Goal: Task Accomplishment & Management: Complete application form

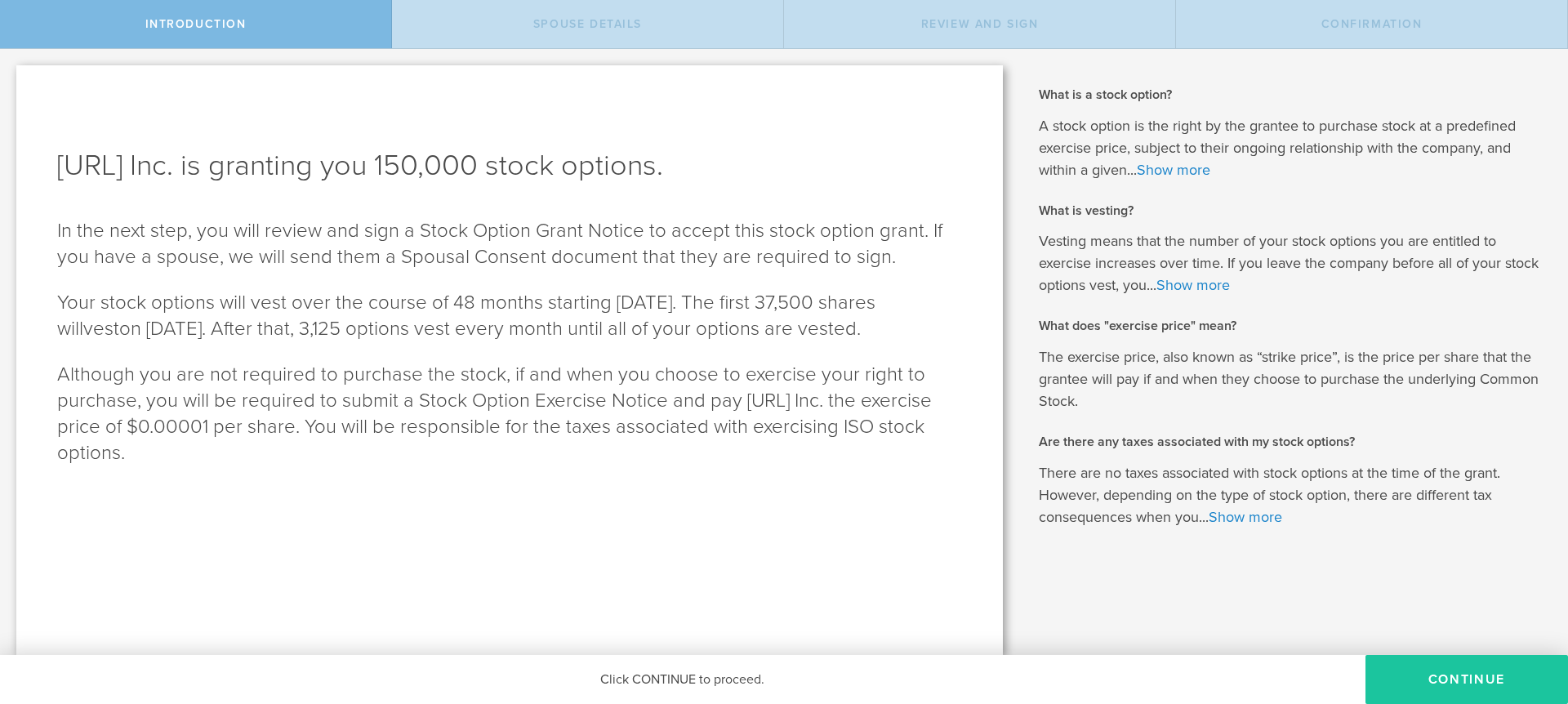
click at [1510, 698] on button "Continue" at bounding box center [1467, 680] width 203 height 49
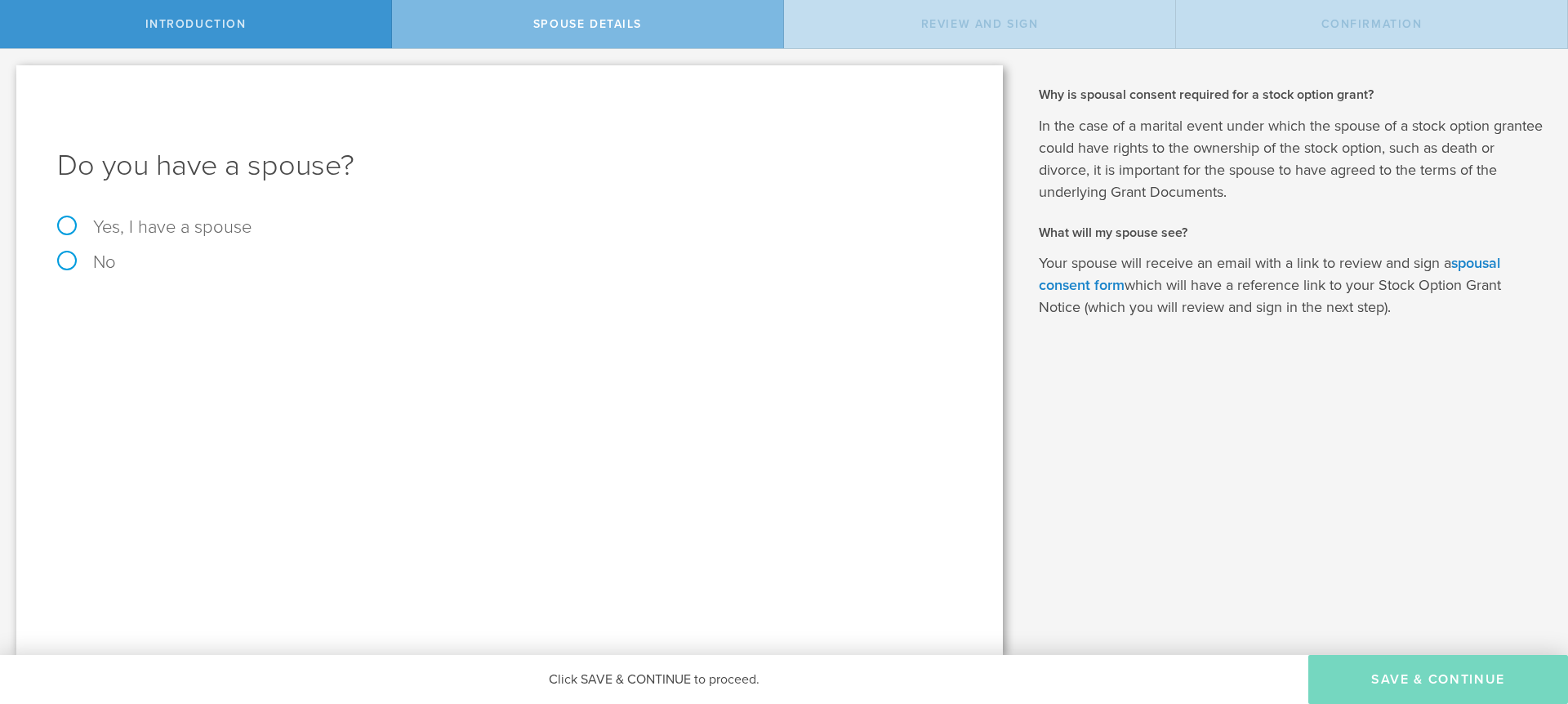
click at [156, 227] on label "Yes, I have a spouse" at bounding box center [154, 227] width 194 height 21
click at [10, 75] on input "Yes, I have a spouse" at bounding box center [5, 62] width 10 height 26
radio input "true"
click at [206, 362] on input "text" at bounding box center [566, 361] width 774 height 24
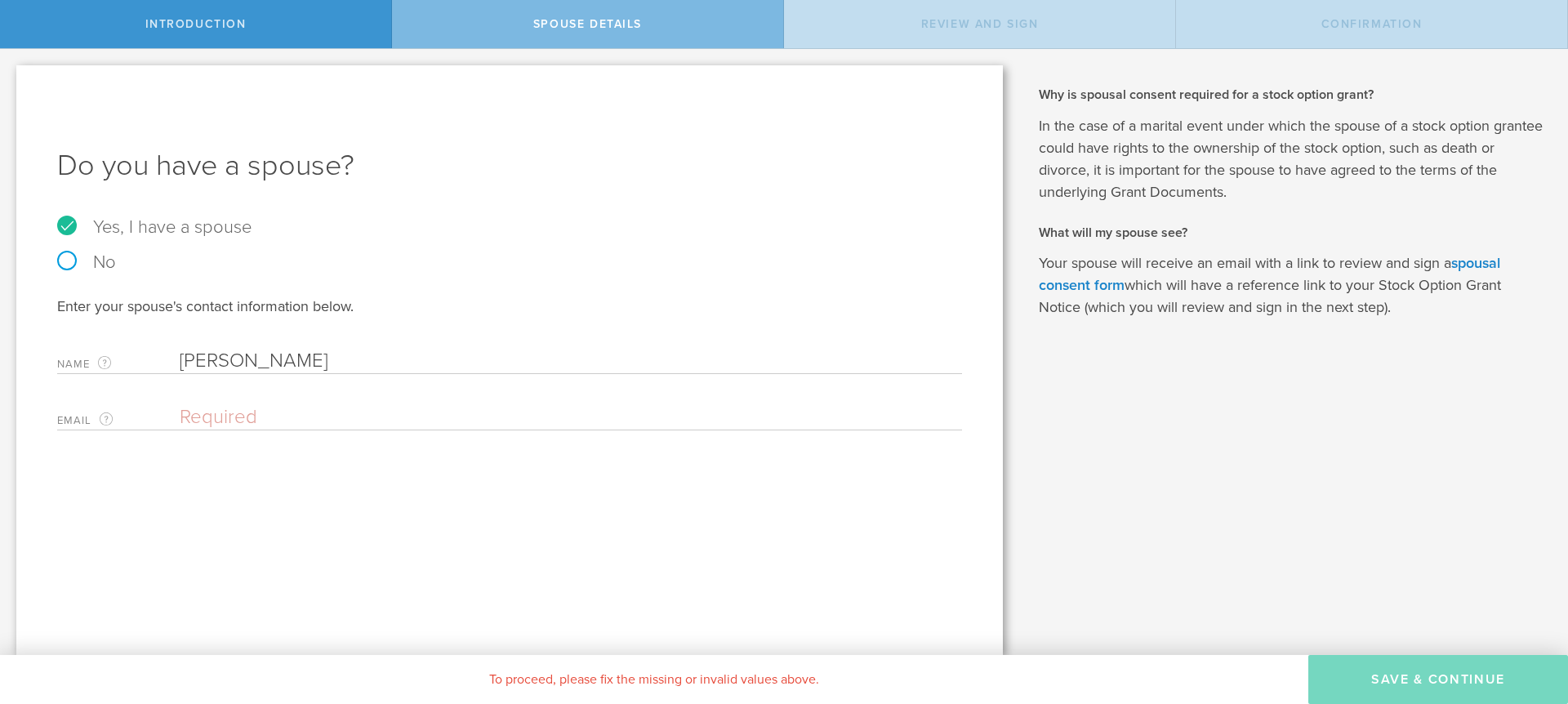
type input "[PERSON_NAME]"
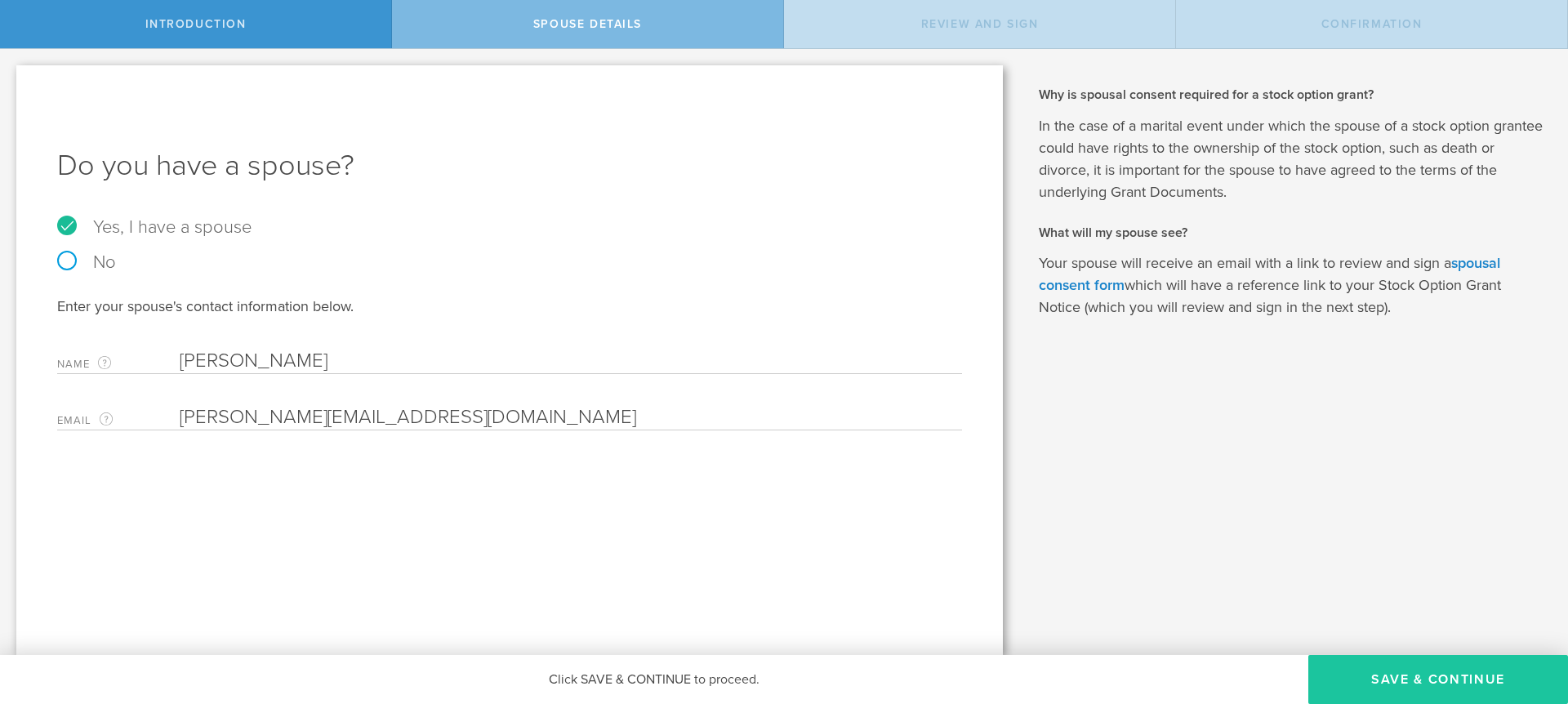
type input "[PERSON_NAME][EMAIL_ADDRESS][DOMAIN_NAME]"
click at [1486, 683] on button "Save & Continue" at bounding box center [1438, 680] width 260 height 49
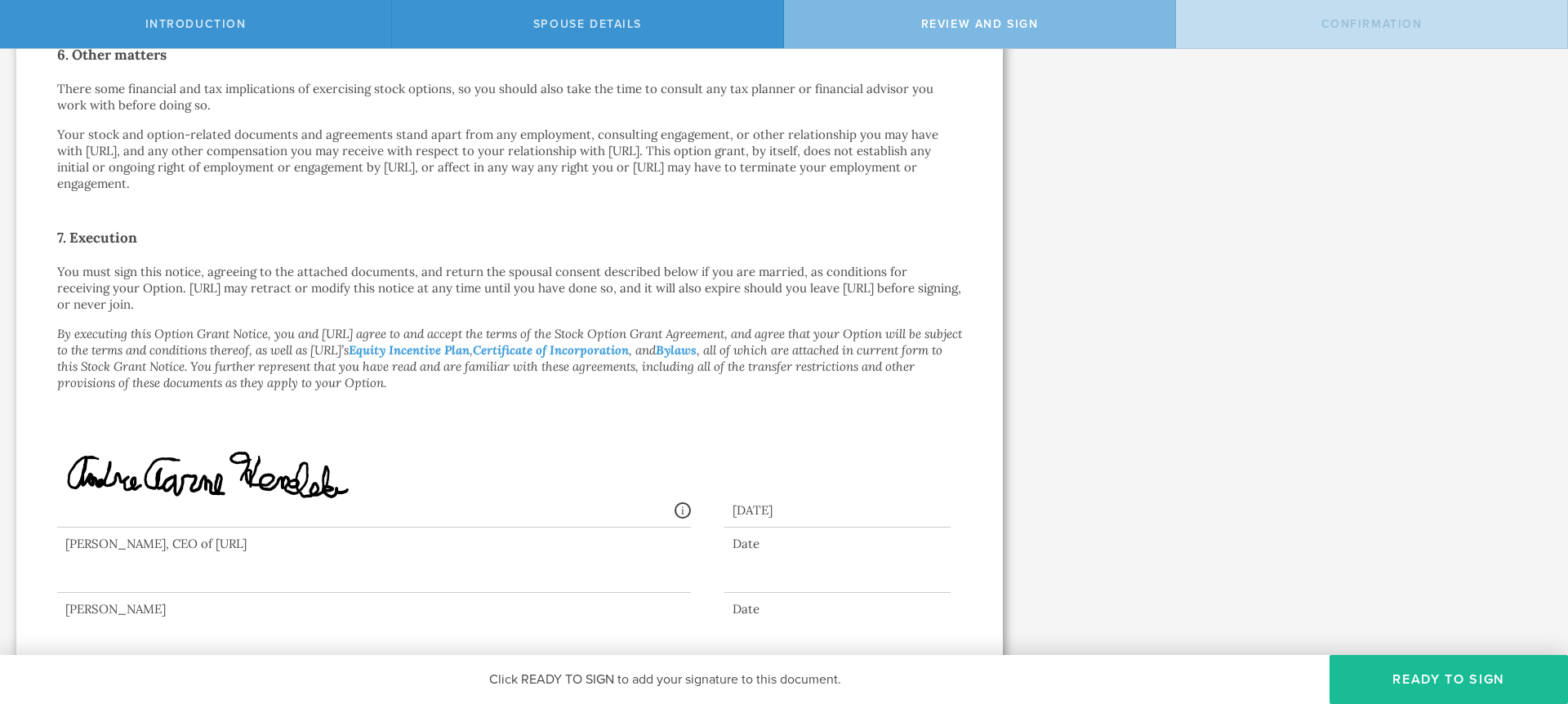
scroll to position [1161, 0]
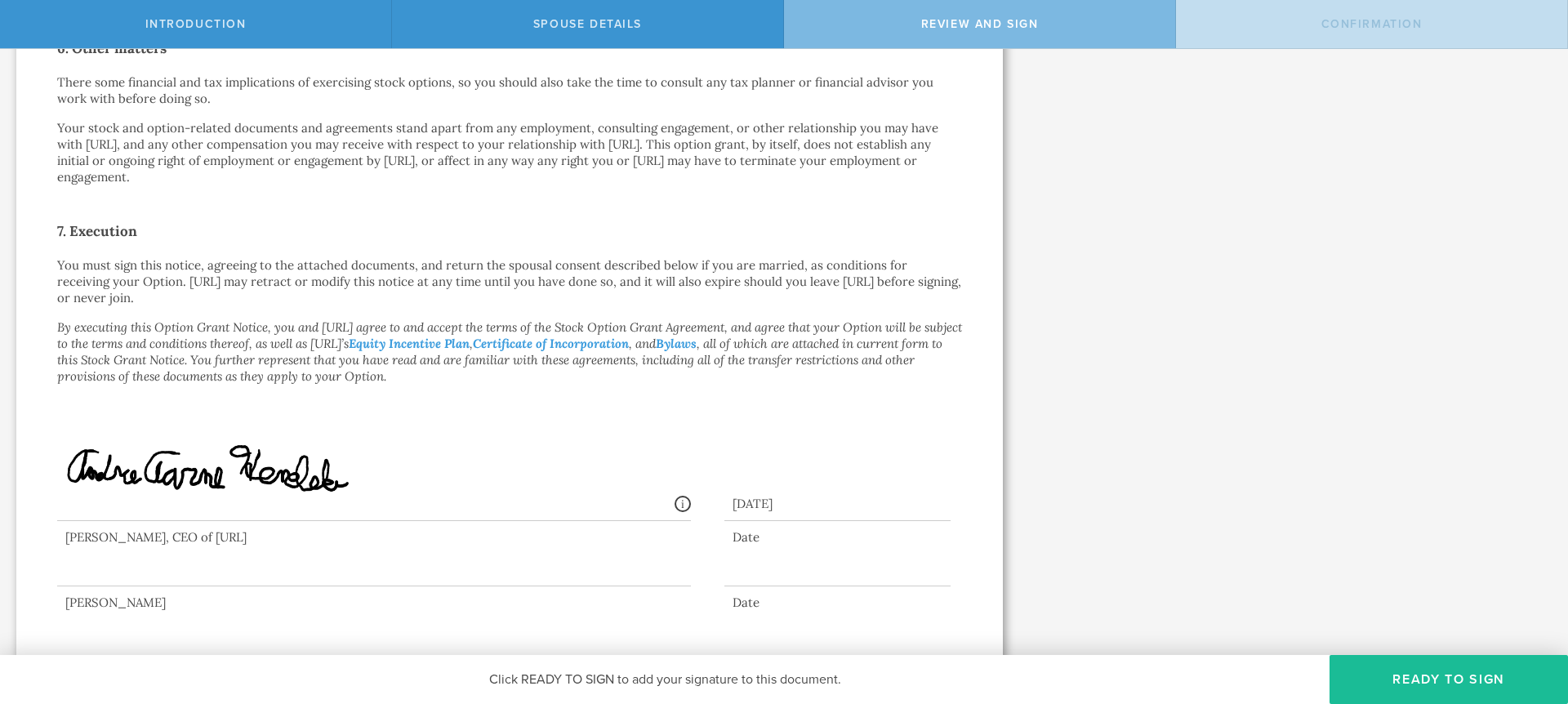
click at [422, 545] on div at bounding box center [373, 554] width 633 height 66
click at [1439, 685] on button "Ready to Sign" at bounding box center [1448, 680] width 239 height 49
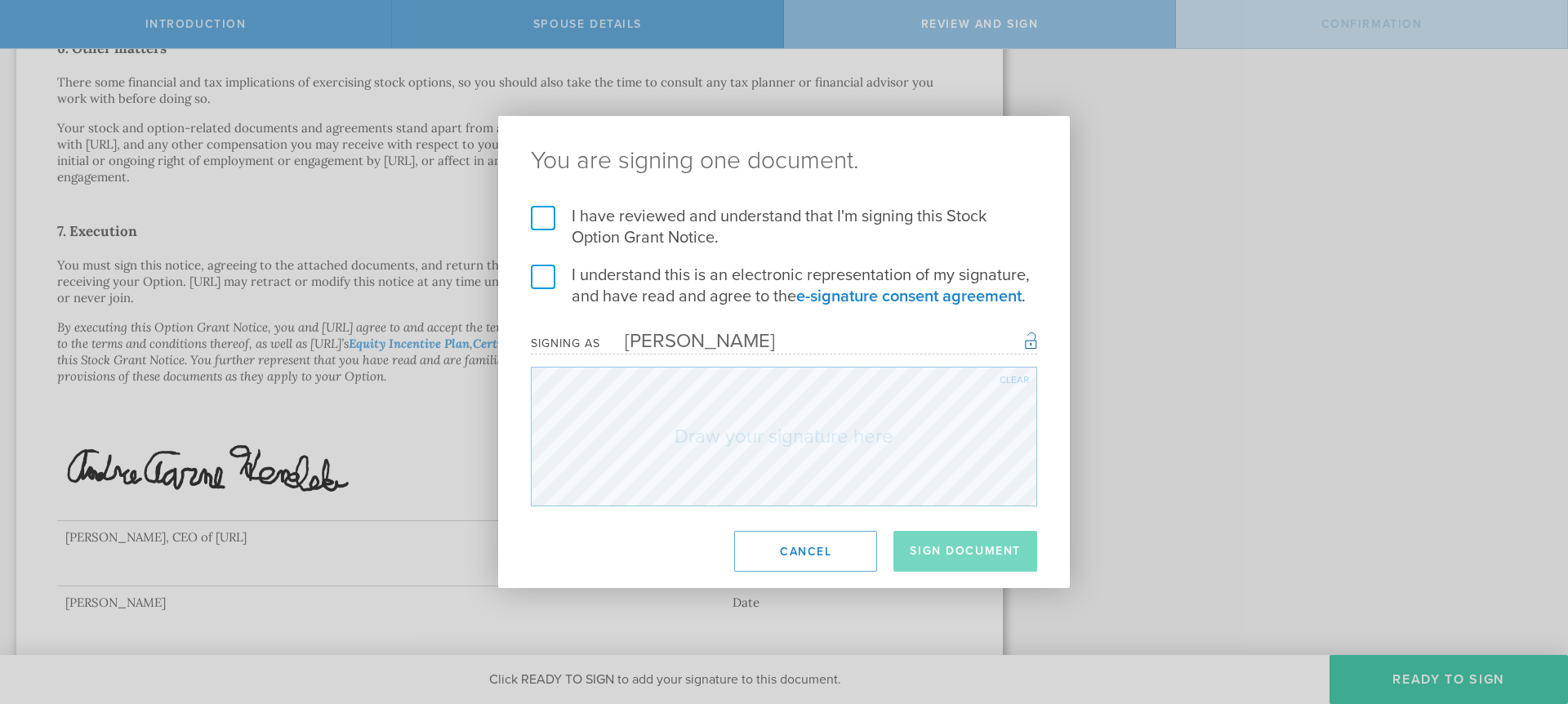
click at [534, 205] on h2 "You are signing one document." at bounding box center [784, 161] width 572 height 90
click at [541, 215] on label "I have reviewed and understand that I'm signing this Stock Option Grant Notice." at bounding box center [784, 227] width 506 height 43
click at [0, 0] on input "I have reviewed and understand that I'm signing this Stock Option Grant Notice." at bounding box center [0, 0] width 0 height 0
click at [540, 276] on label "I understand this is an electronic representation of my signature, and have rea…" at bounding box center [784, 285] width 506 height 43
click at [0, 0] on input "I understand this is an electronic representation of my signature, and have rea…" at bounding box center [0, 0] width 0 height 0
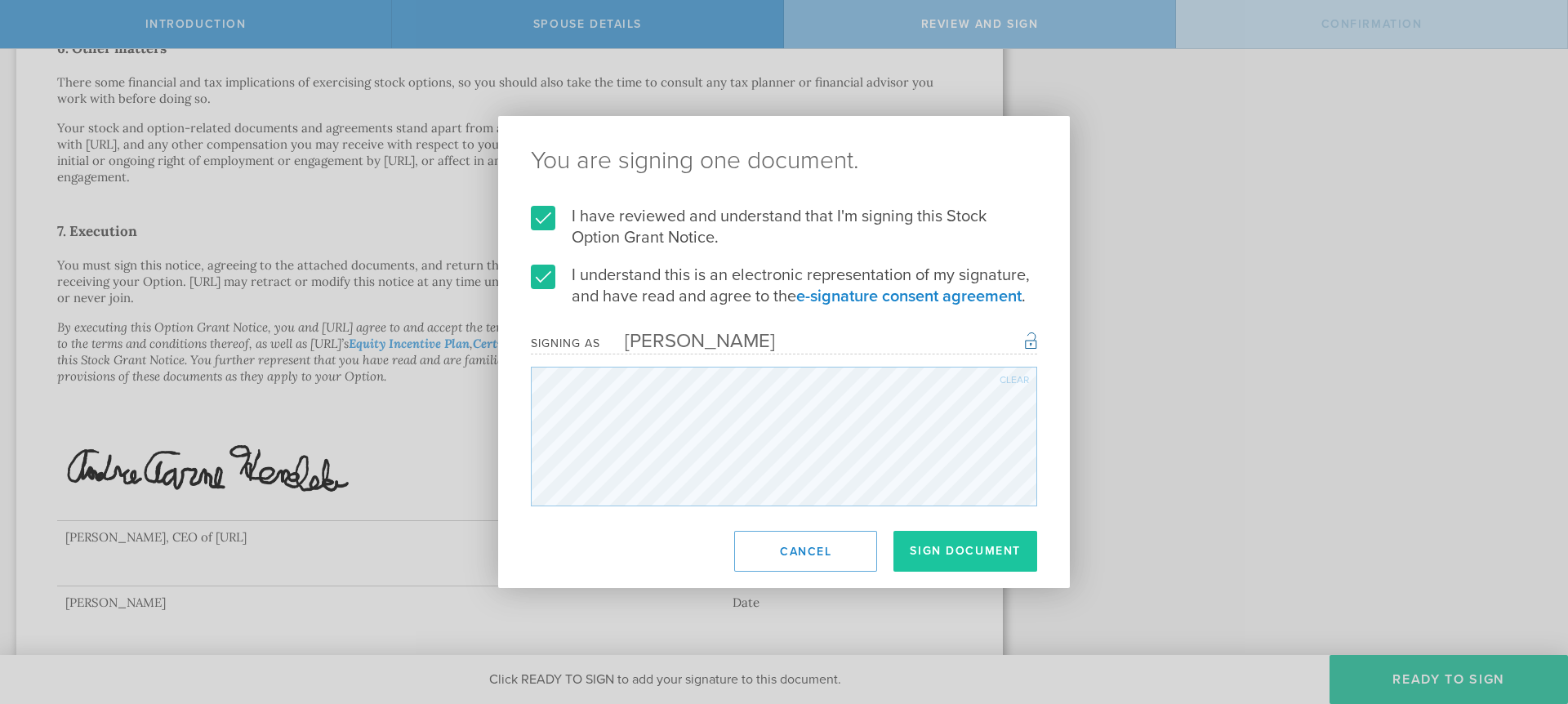
click at [984, 550] on button "Sign Document" at bounding box center [965, 551] width 143 height 41
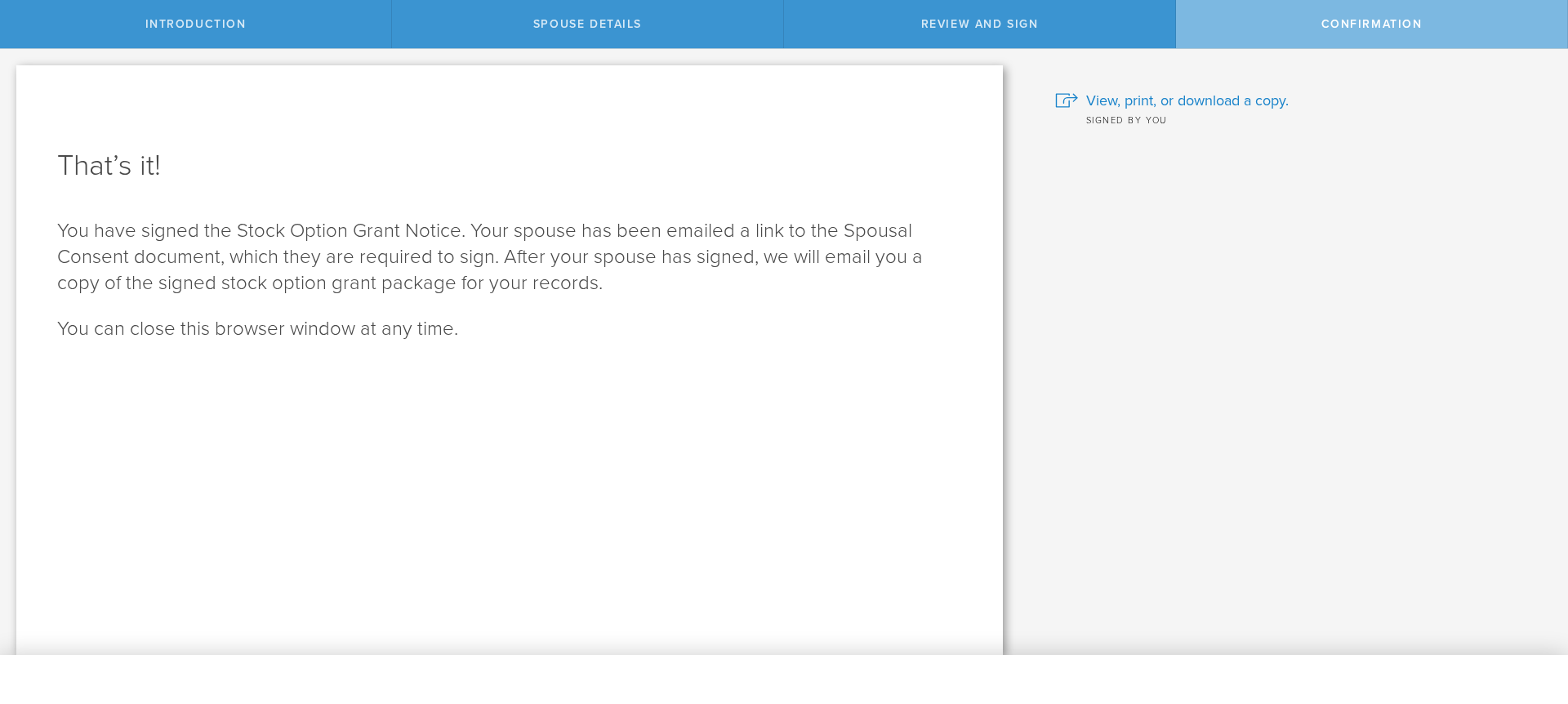
scroll to position [0, 0]
click at [1137, 103] on span "View, print, or download a copy." at bounding box center [1188, 101] width 203 height 21
